Goal: Information Seeking & Learning: Learn about a topic

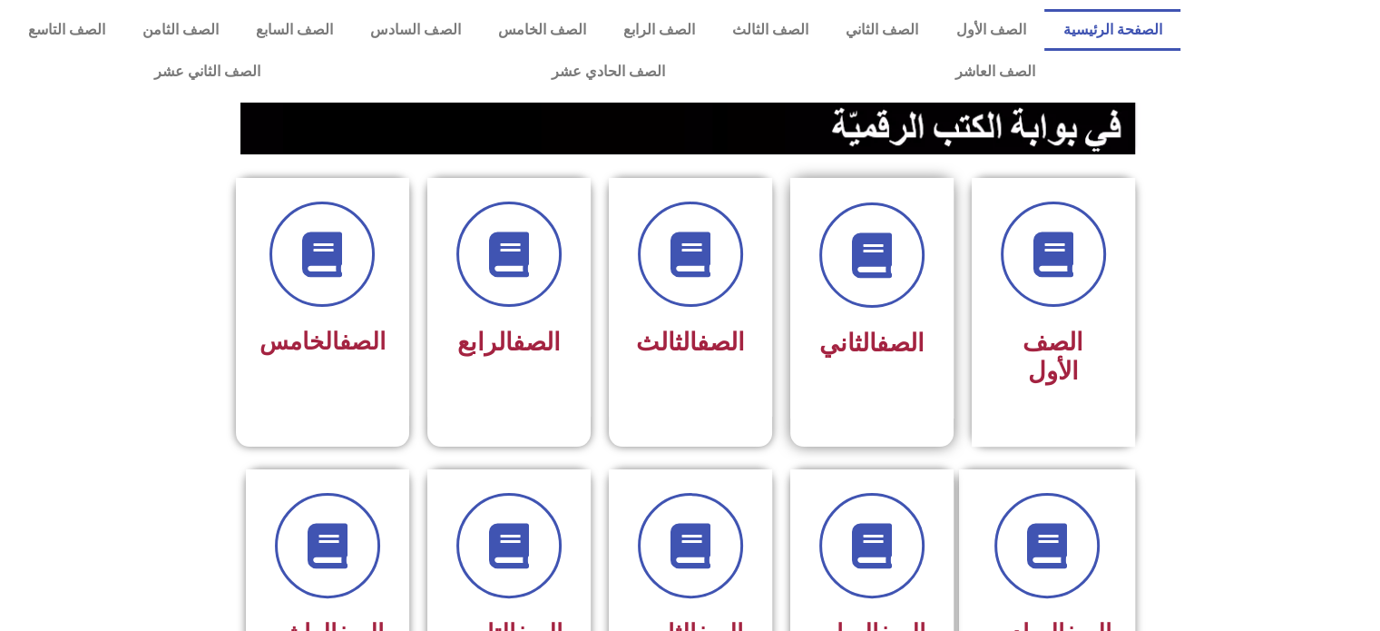
scroll to position [363, 0]
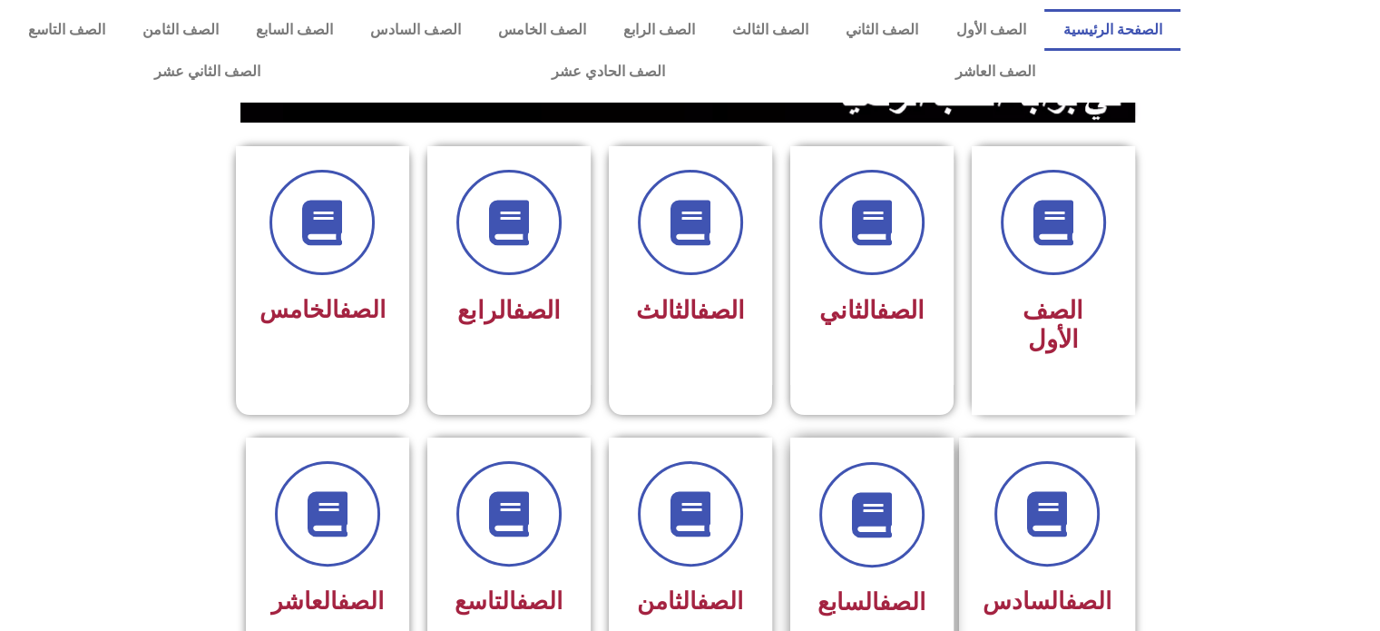
click at [880, 437] on div "الصف السابع" at bounding box center [871, 557] width 163 height 240
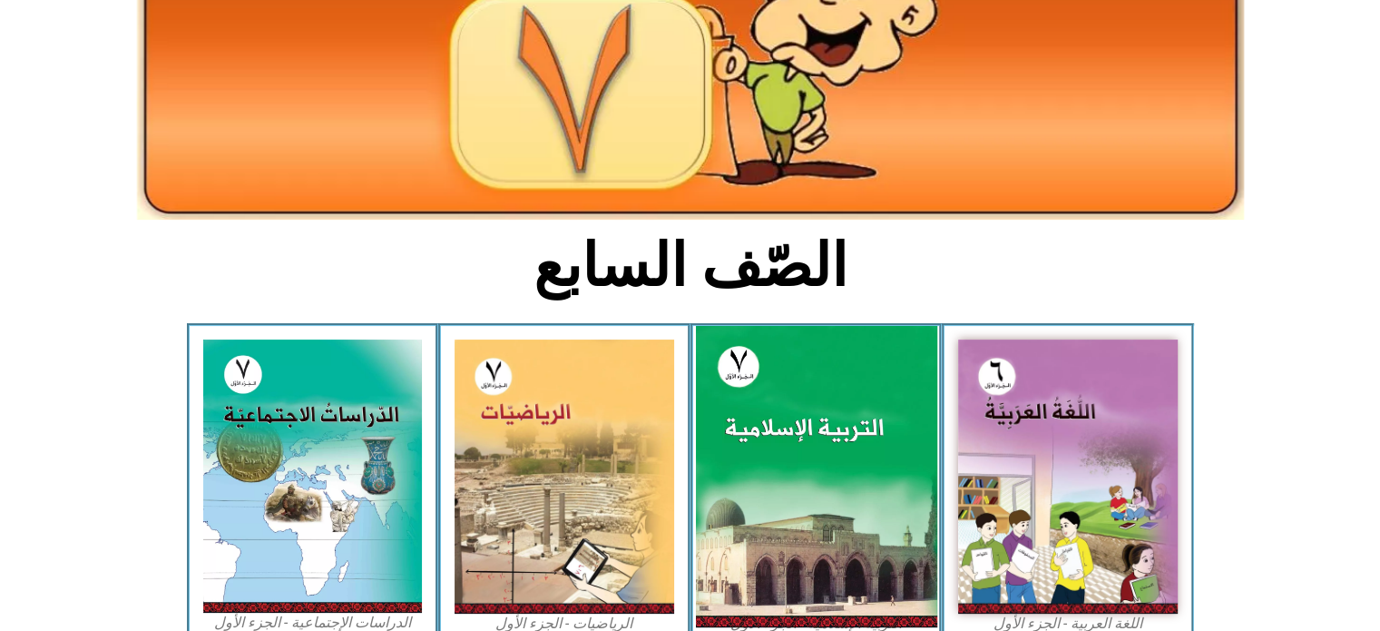
scroll to position [272, 0]
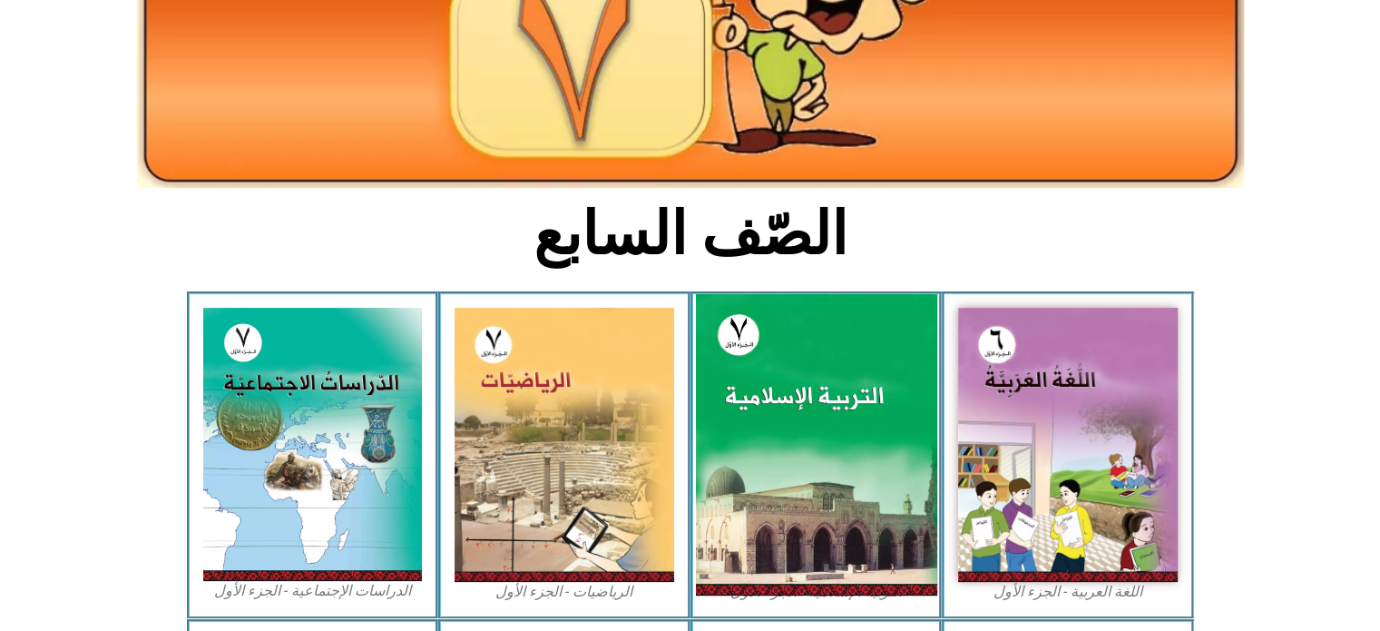
click at [837, 380] on img at bounding box center [815, 444] width 241 height 301
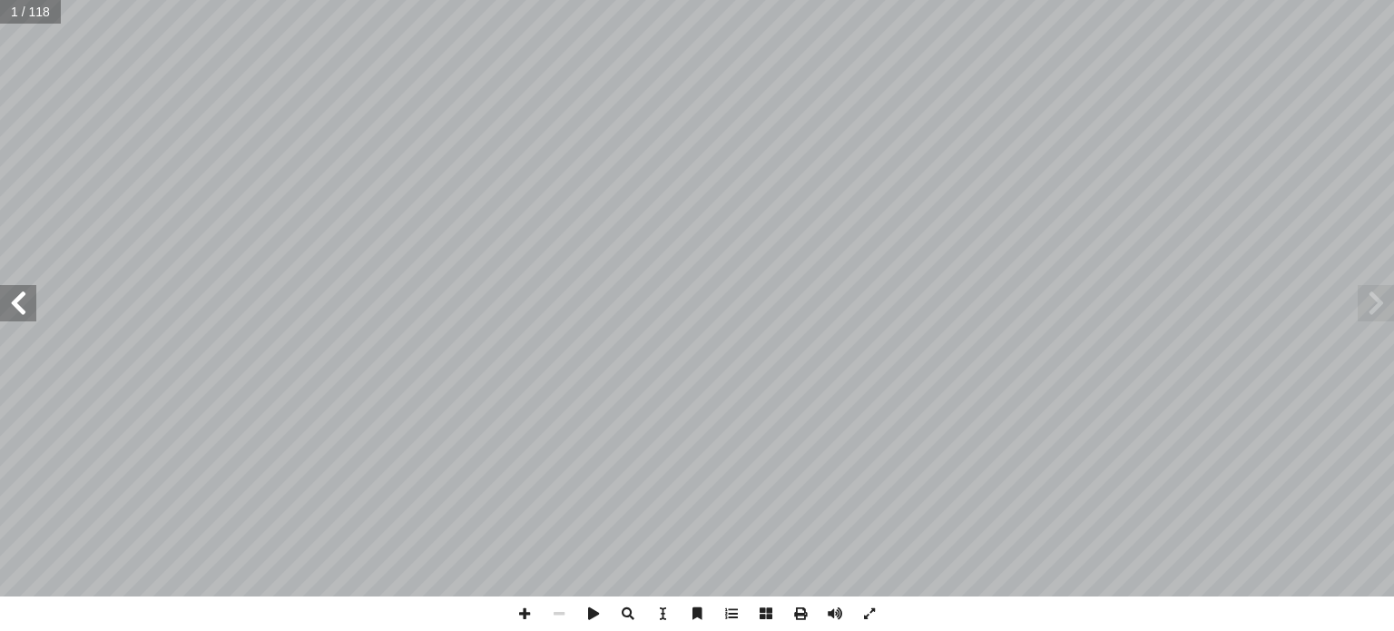
click at [18, 306] on span at bounding box center [18, 303] width 36 height 36
click at [17, 303] on span at bounding box center [18, 303] width 36 height 36
click at [15, 307] on span at bounding box center [18, 303] width 36 height 36
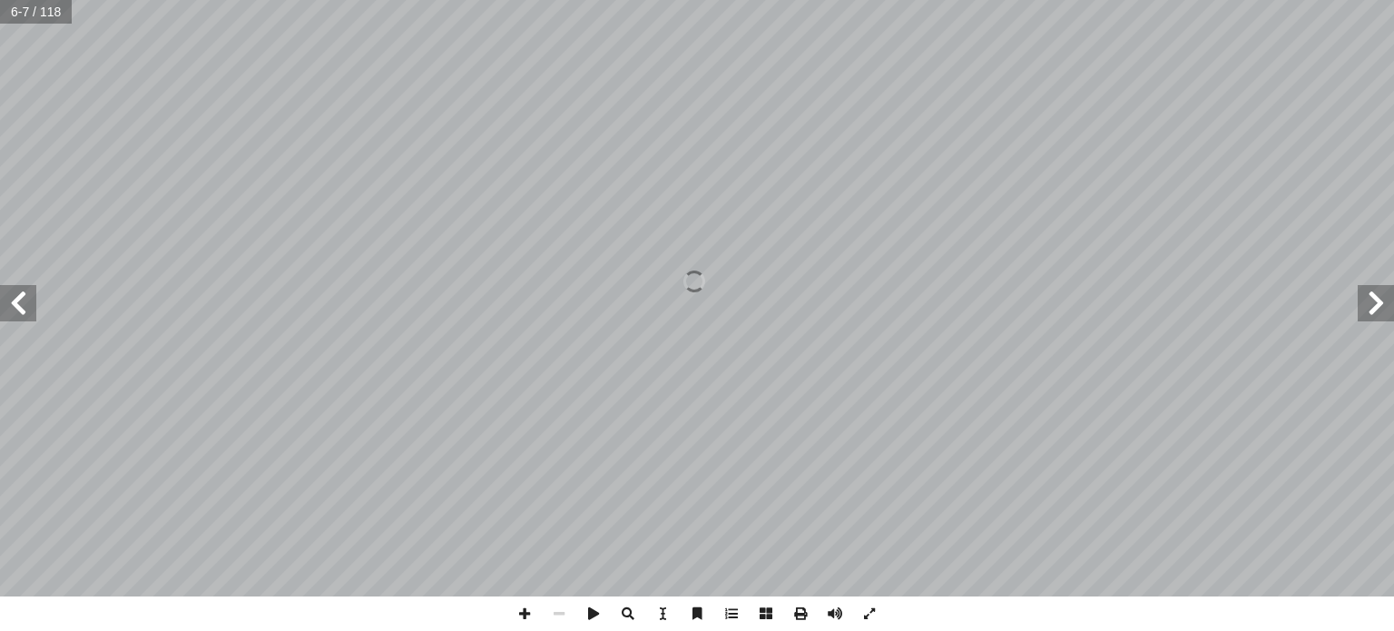
click at [0, 316] on span at bounding box center [18, 303] width 36 height 36
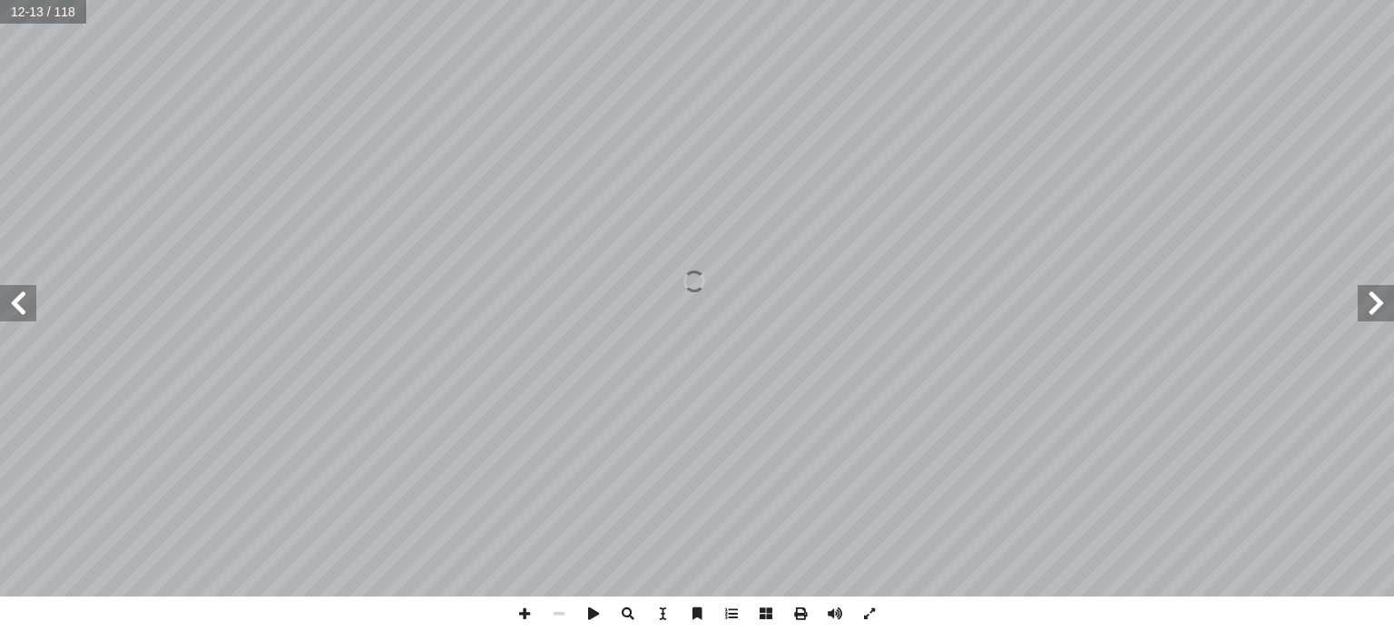
click at [0, 316] on span at bounding box center [18, 303] width 36 height 36
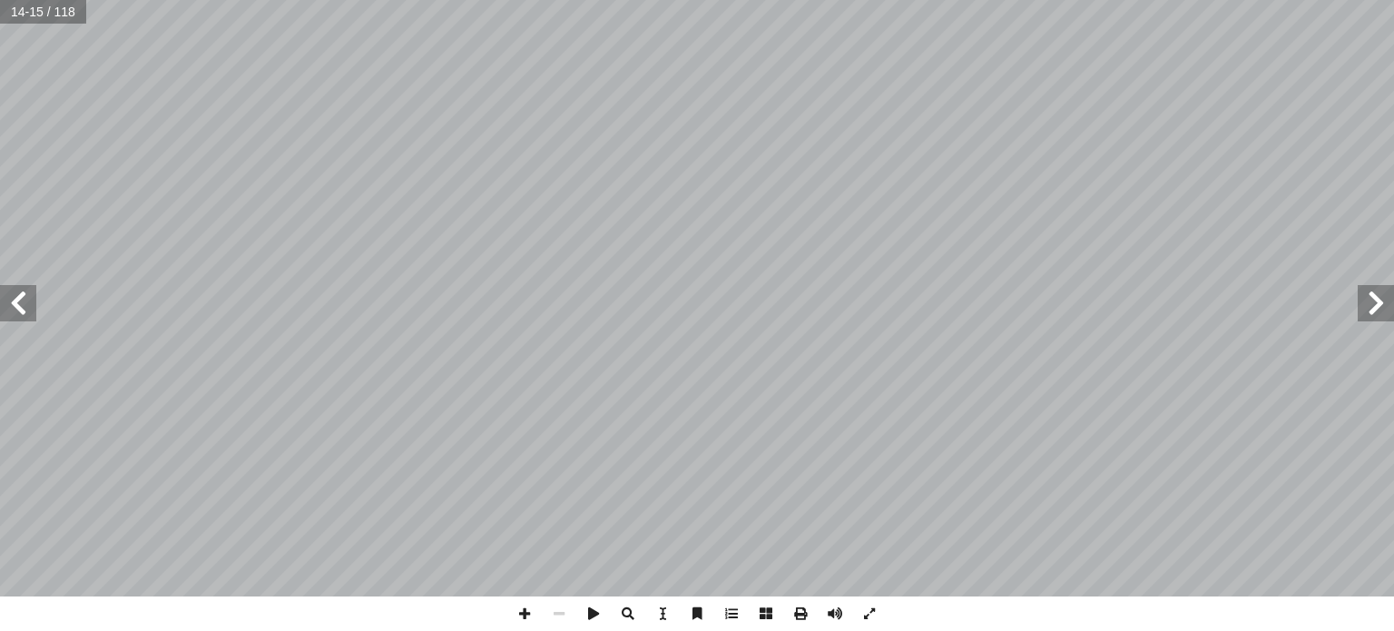
click at [0, 316] on span at bounding box center [18, 303] width 36 height 36
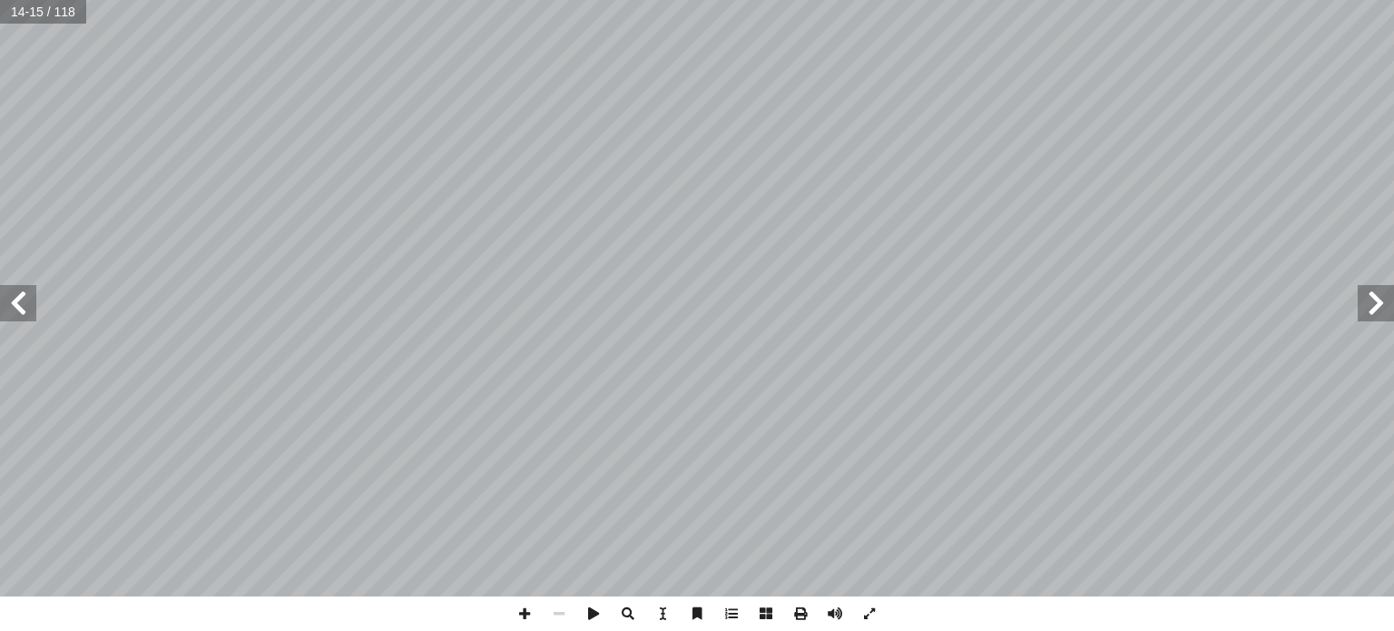
click at [0, 316] on span at bounding box center [18, 303] width 36 height 36
click at [1361, 300] on span at bounding box center [1375, 303] width 36 height 36
click at [1377, 293] on span at bounding box center [1375, 303] width 36 height 36
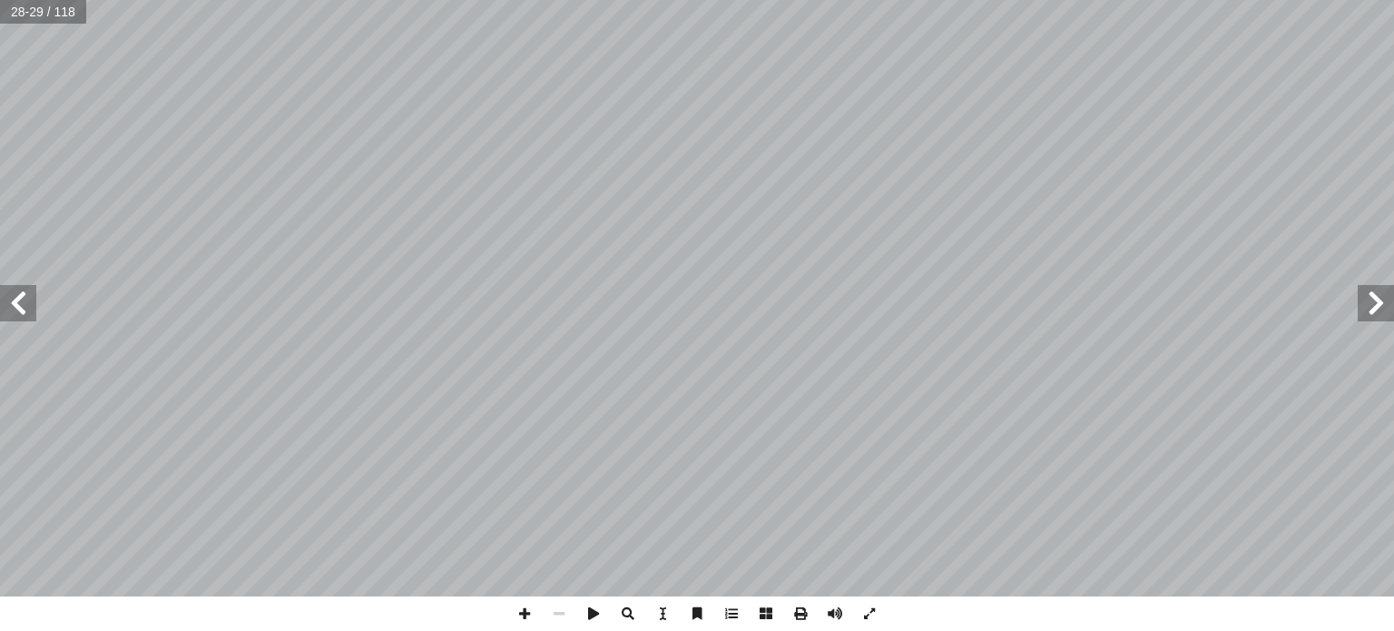
click at [7, 308] on span at bounding box center [18, 303] width 36 height 36
click at [7, 303] on span at bounding box center [18, 303] width 36 height 36
click at [0, 316] on span at bounding box center [18, 303] width 36 height 36
click at [16, 285] on span at bounding box center [18, 303] width 36 height 36
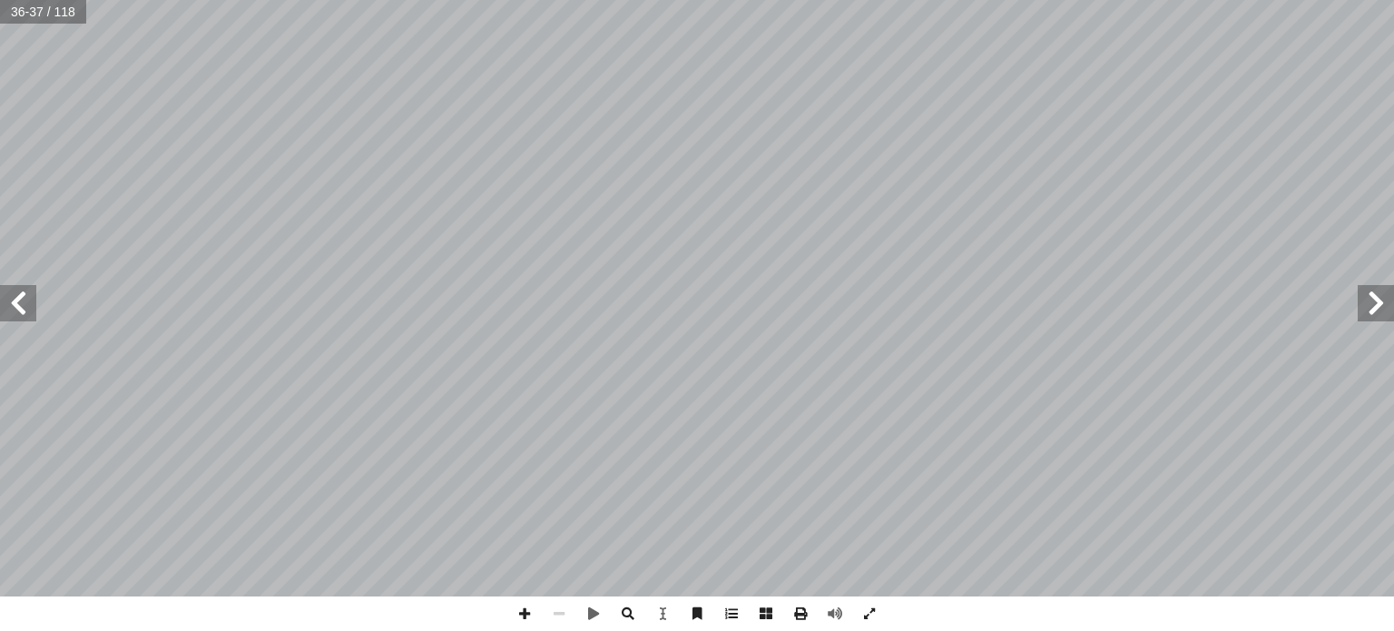
click at [16, 285] on span at bounding box center [18, 303] width 36 height 36
click at [18, 306] on span at bounding box center [18, 303] width 36 height 36
click at [1384, 304] on span at bounding box center [1375, 303] width 36 height 36
click at [1372, 295] on span at bounding box center [1375, 303] width 36 height 36
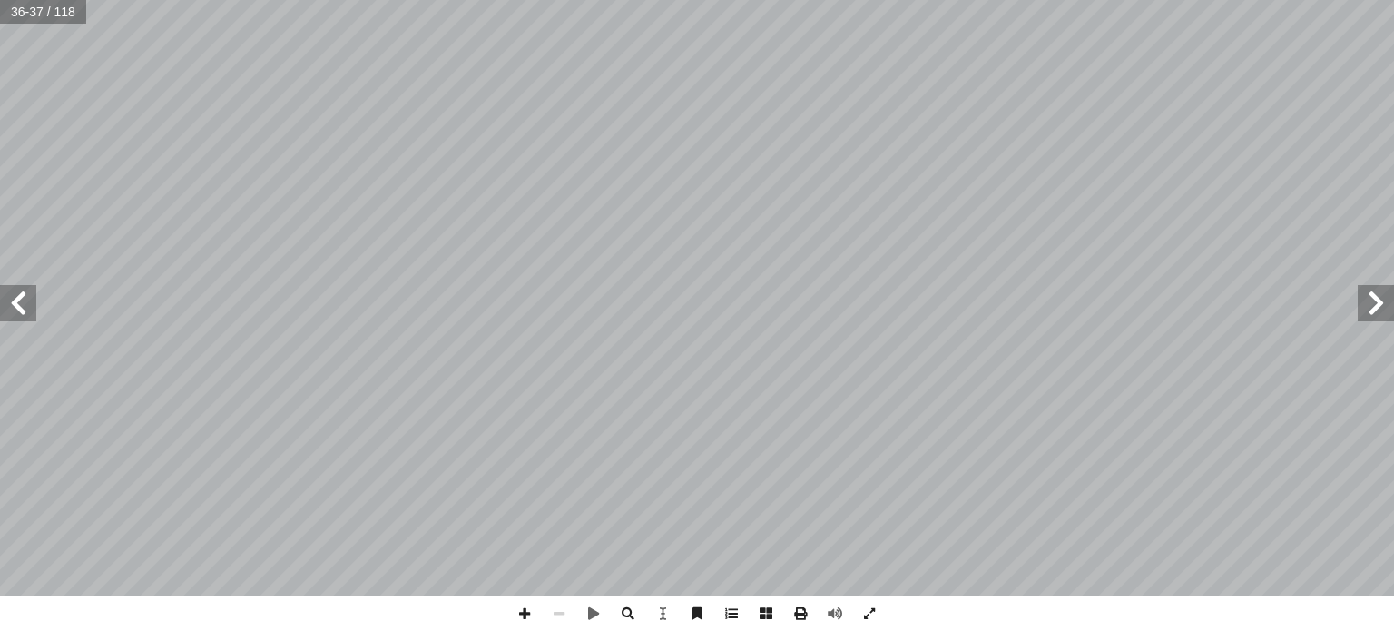
click at [1372, 295] on span at bounding box center [1375, 303] width 36 height 36
click at [15, 312] on span at bounding box center [18, 303] width 36 height 36
click at [15, 310] on span at bounding box center [18, 303] width 36 height 36
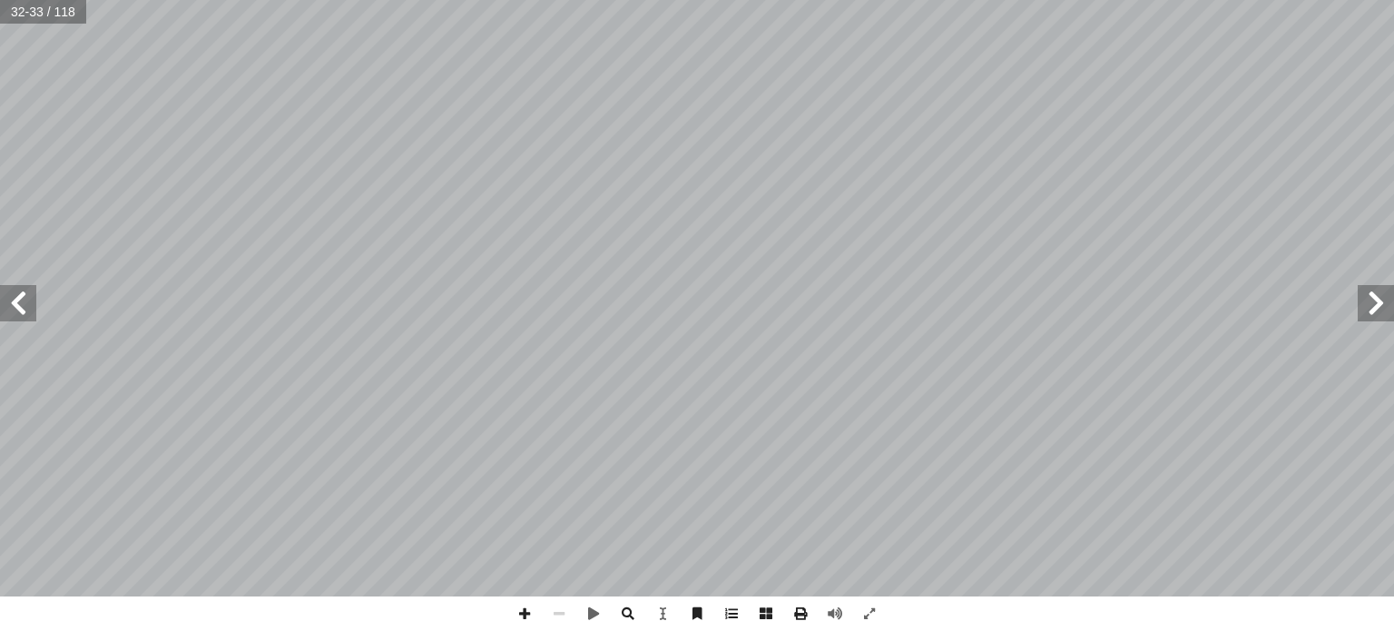
click at [15, 310] on span at bounding box center [18, 303] width 36 height 36
click at [21, 297] on span at bounding box center [18, 303] width 36 height 36
click at [24, 298] on span at bounding box center [18, 303] width 36 height 36
click at [31, 304] on span at bounding box center [18, 303] width 36 height 36
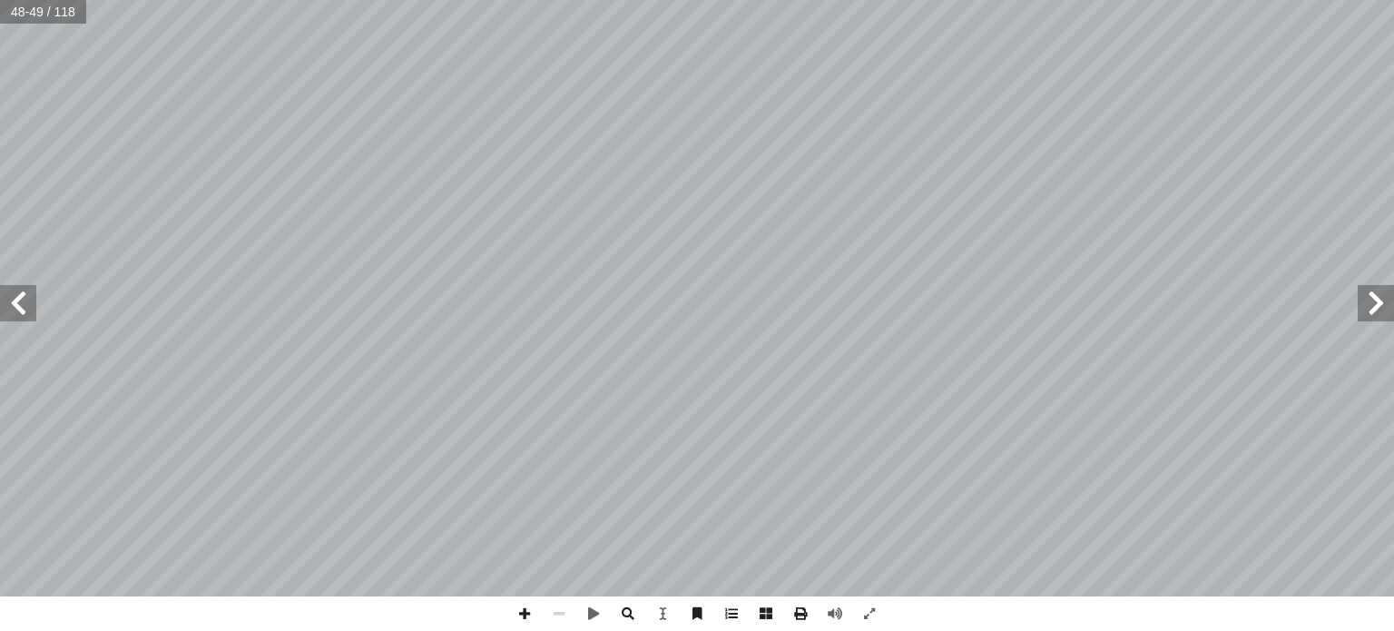
click at [1384, 298] on span at bounding box center [1375, 303] width 36 height 36
click at [34, 302] on span at bounding box center [18, 303] width 36 height 36
click at [1392, 292] on span at bounding box center [1375, 303] width 36 height 36
